Goal: Information Seeking & Learning: Find contact information

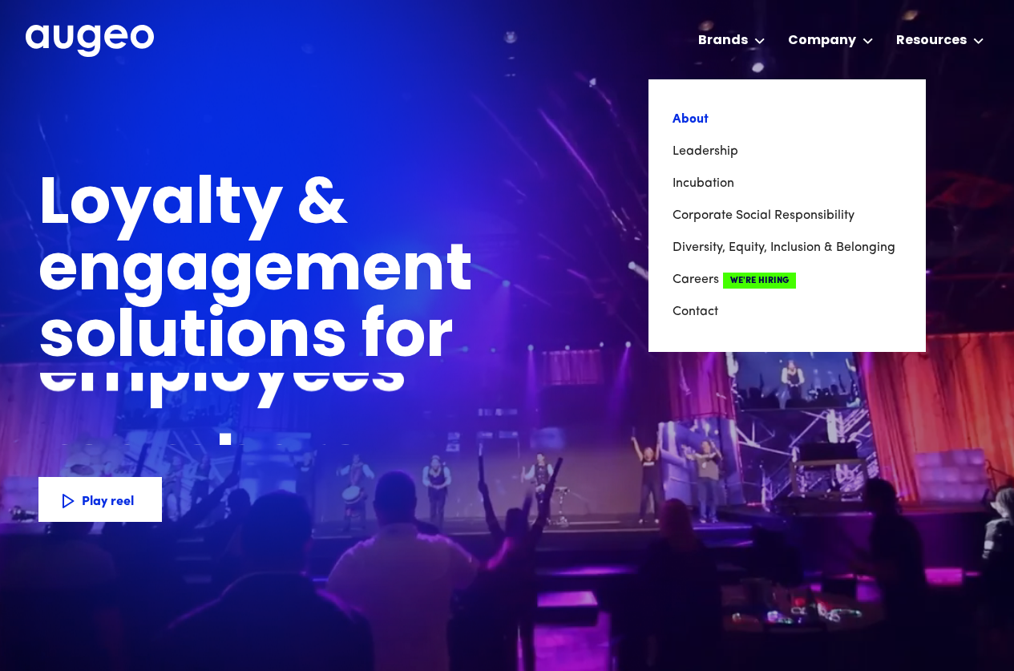
click at [682, 123] on link "About" at bounding box center [787, 119] width 229 height 32
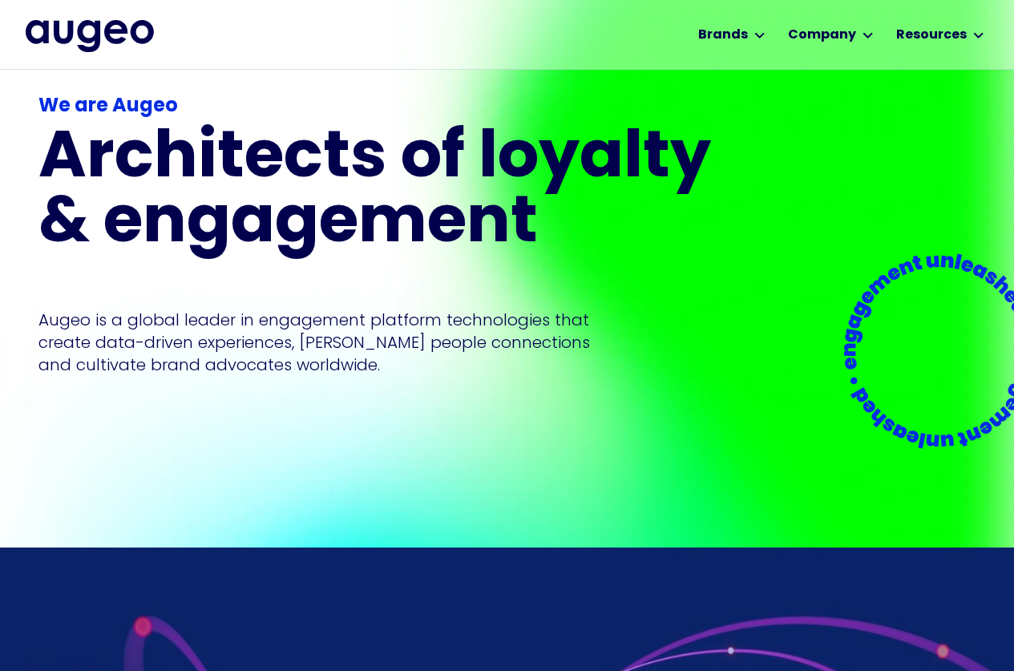
click at [102, 28] on img "home" at bounding box center [90, 36] width 128 height 32
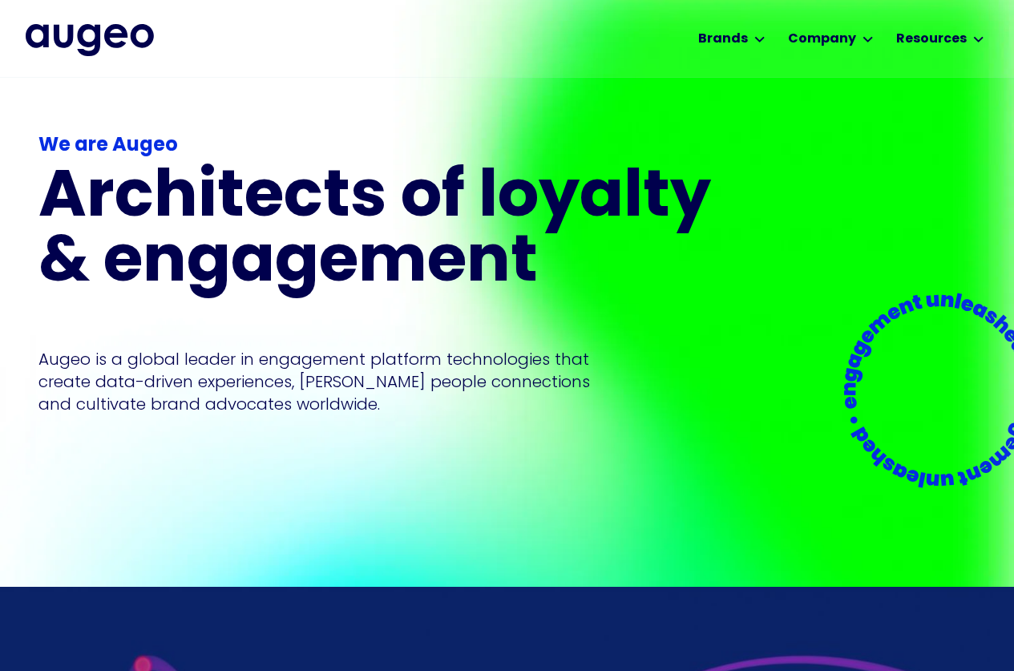
scroll to position [22, 0]
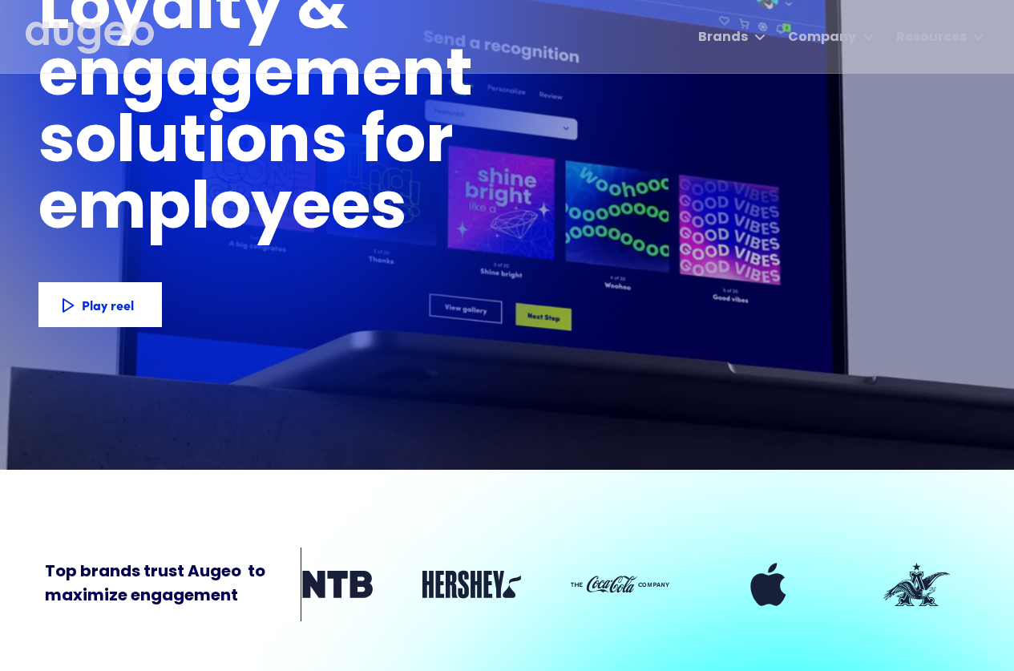
scroll to position [270, 0]
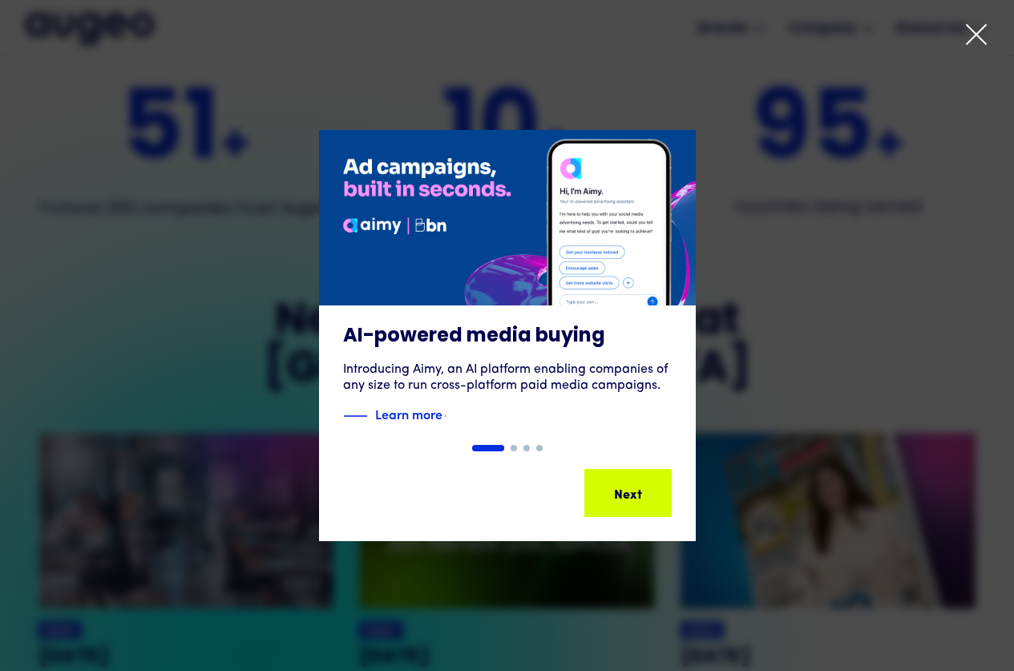
click at [974, 36] on icon at bounding box center [976, 34] width 24 height 24
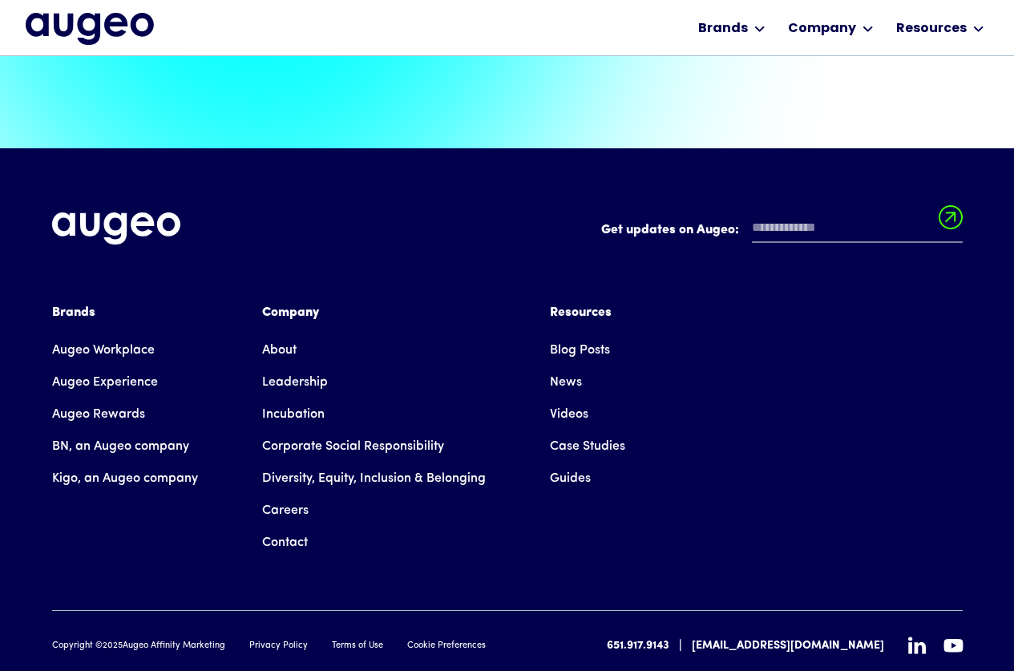
scroll to position [3610, 0]
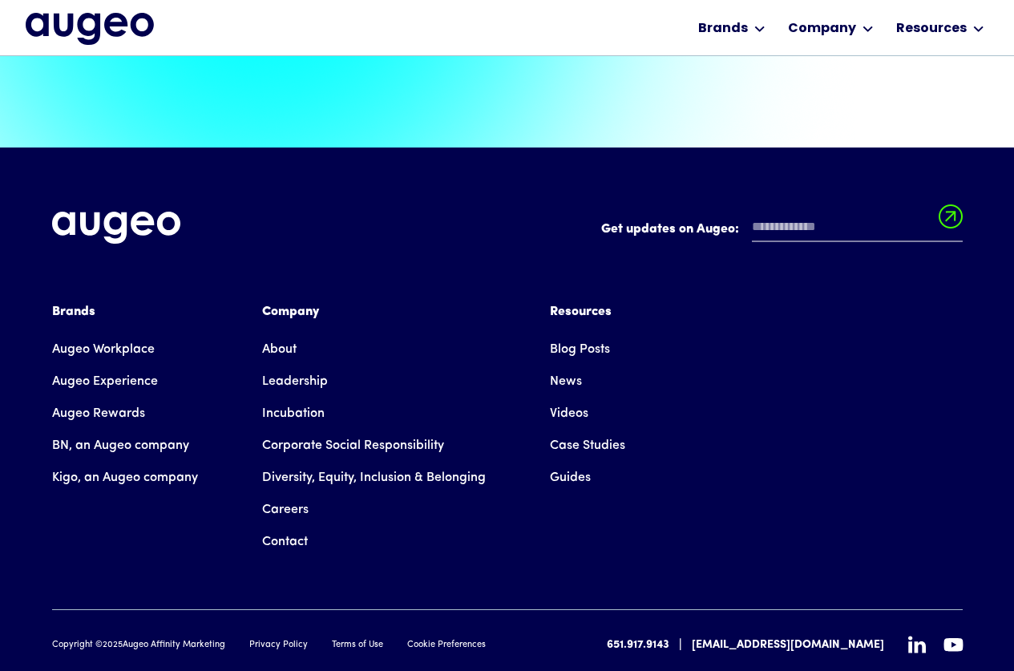
click at [297, 366] on link "Leadership" at bounding box center [295, 382] width 66 height 32
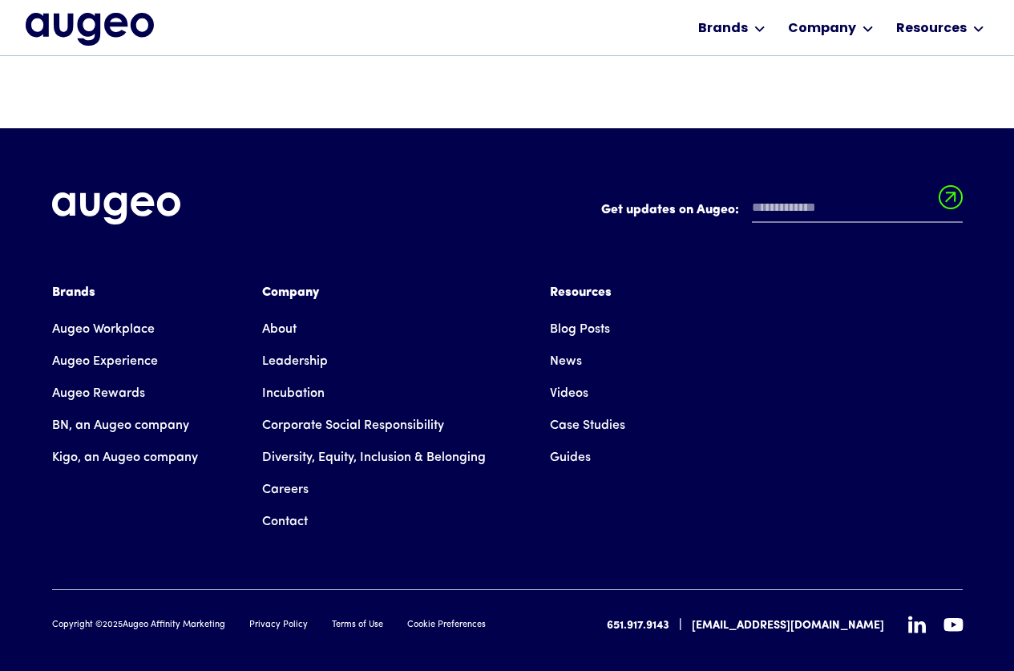
scroll to position [2400, 0]
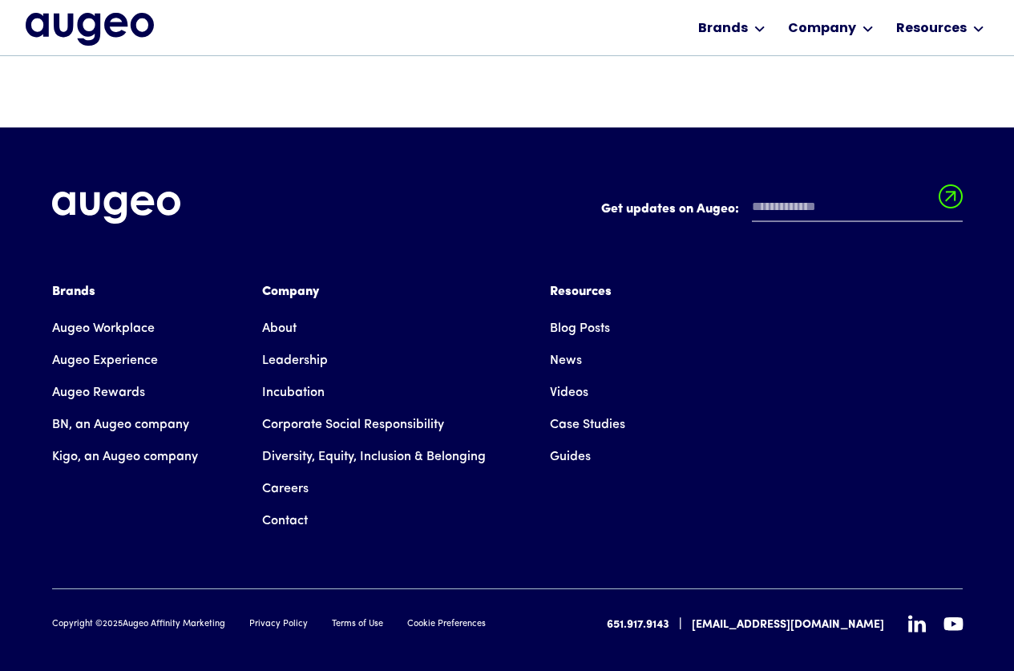
click at [282, 505] on link "Contact" at bounding box center [285, 521] width 46 height 32
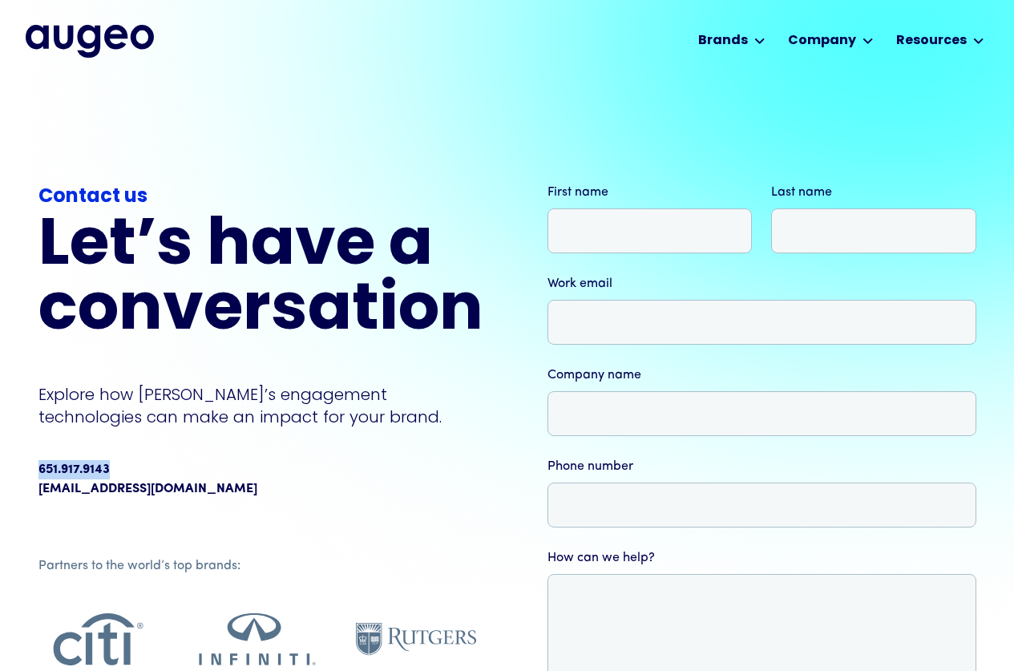
drag, startPoint x: 107, startPoint y: 467, endPoint x: 41, endPoint y: 472, distance: 66.7
click at [41, 472] on div "651.917.9143" at bounding box center [73, 469] width 71 height 19
copy div "651.917.9143"
